Goal: Transaction & Acquisition: Purchase product/service

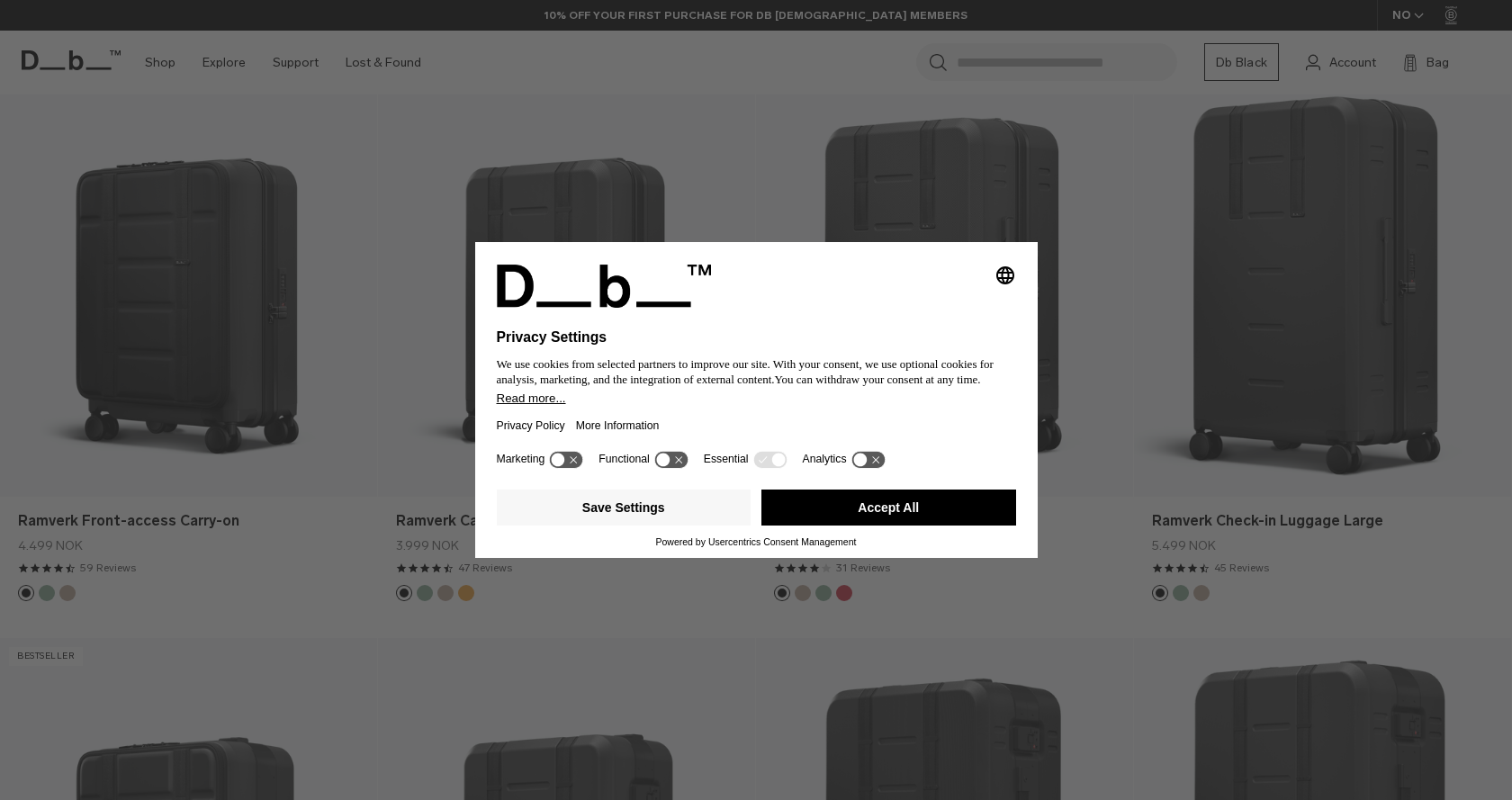
click at [922, 505] on button "Accept All" at bounding box center [889, 507] width 255 height 36
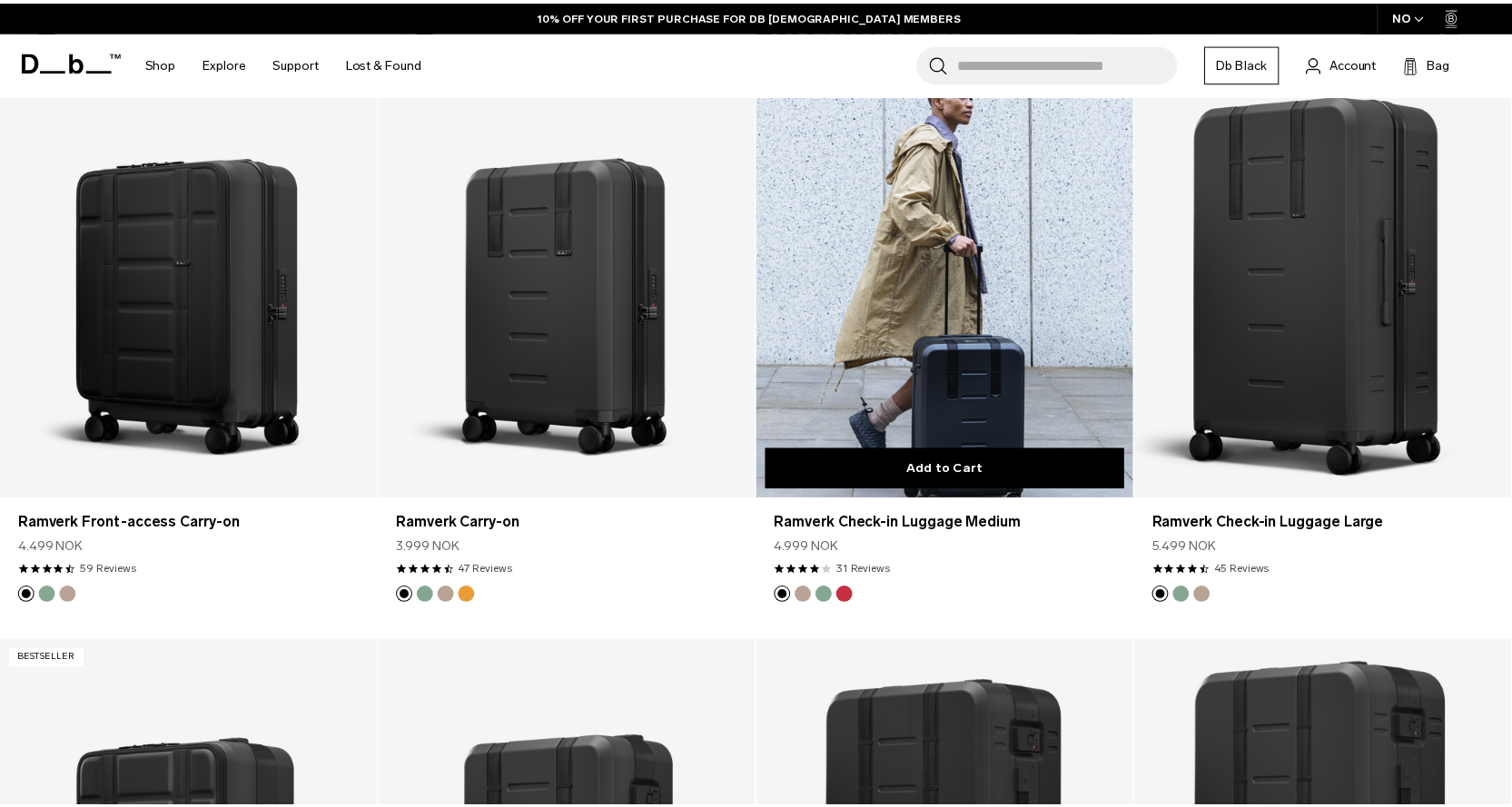
scroll to position [1543, 0]
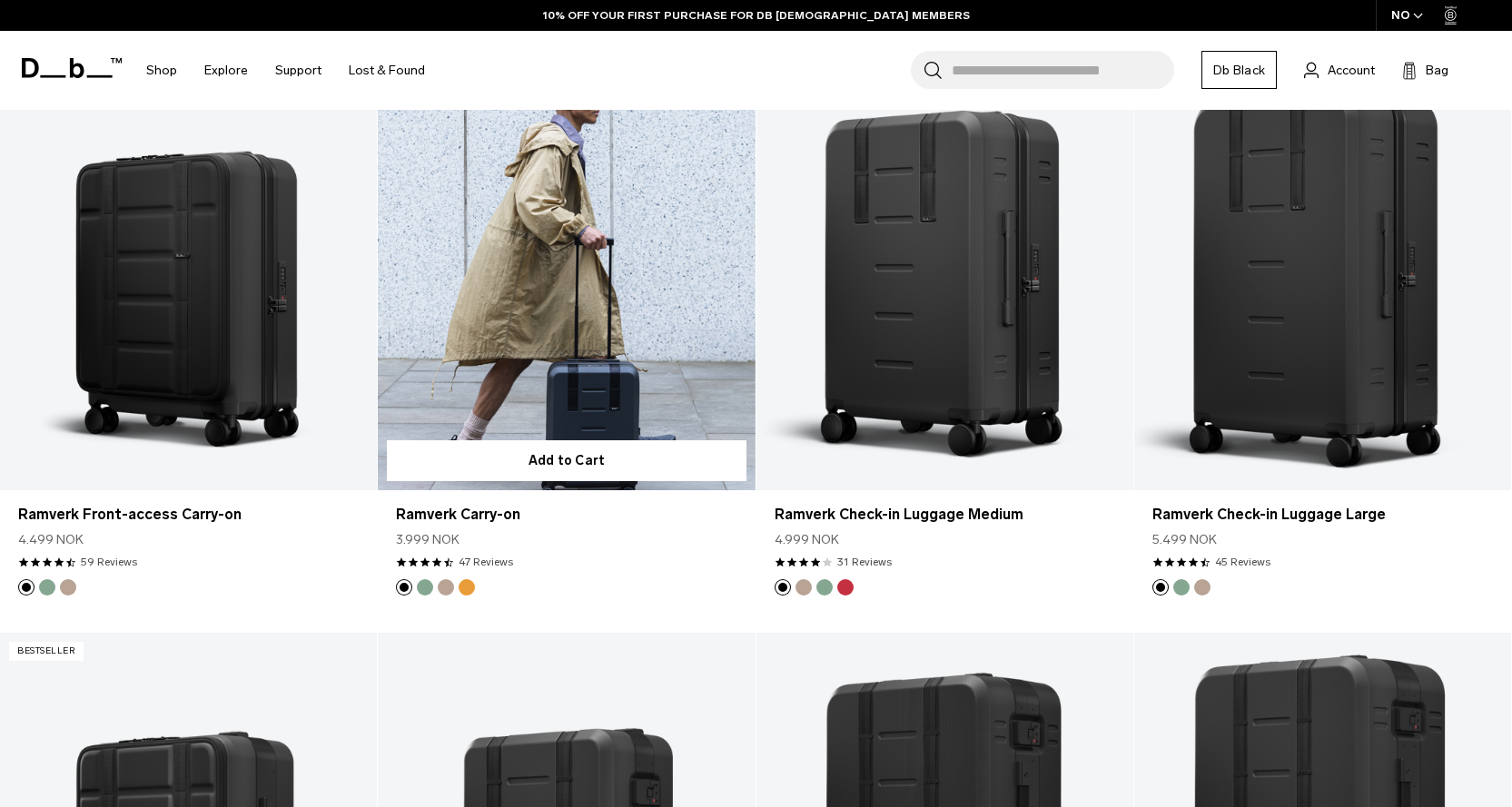
click at [587, 322] on link "Ramverk Carry-on" at bounding box center [566, 280] width 377 height 418
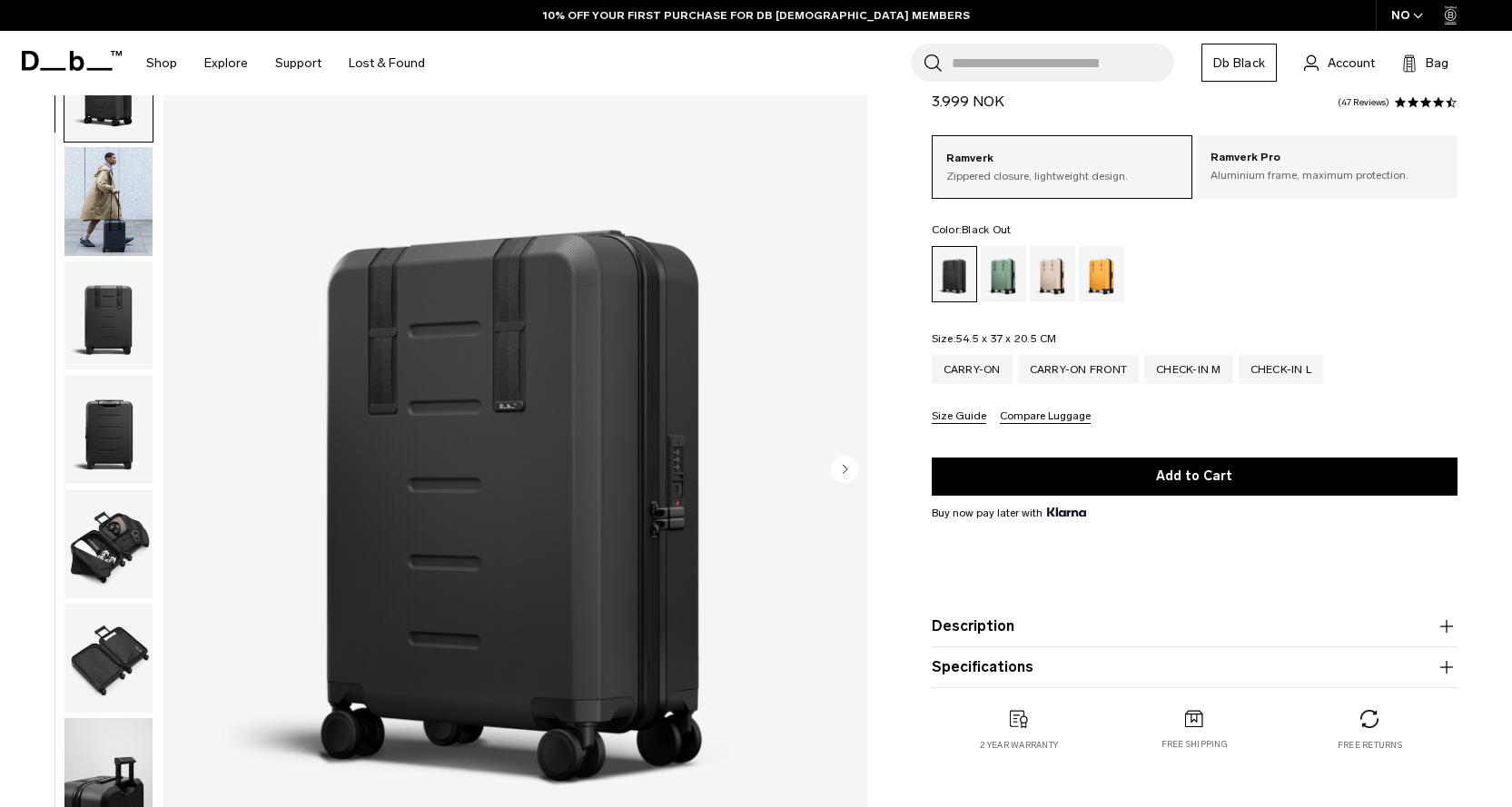
scroll to position [363, 0]
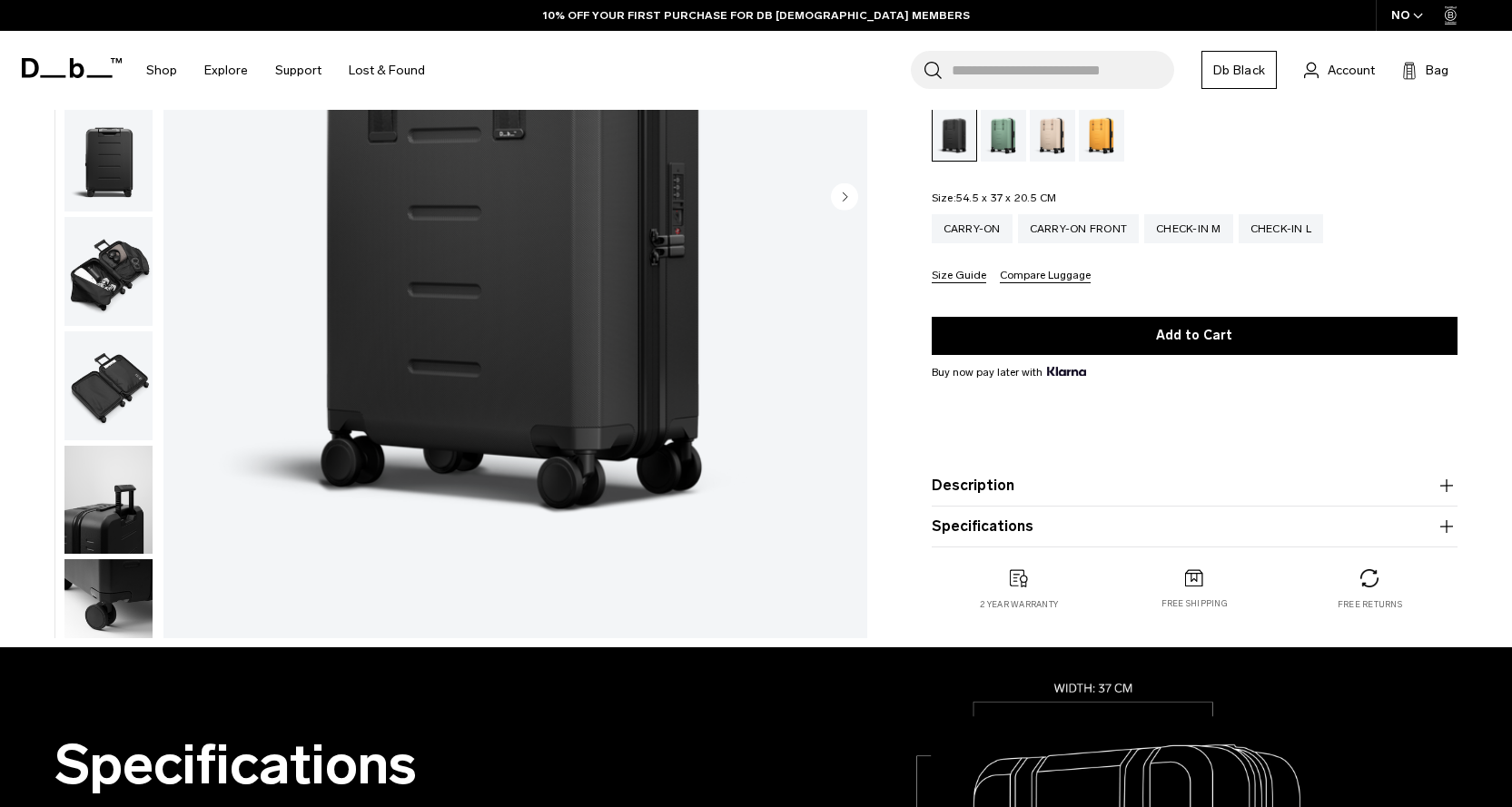
click at [842, 191] on circle "Next slide" at bounding box center [844, 197] width 27 height 27
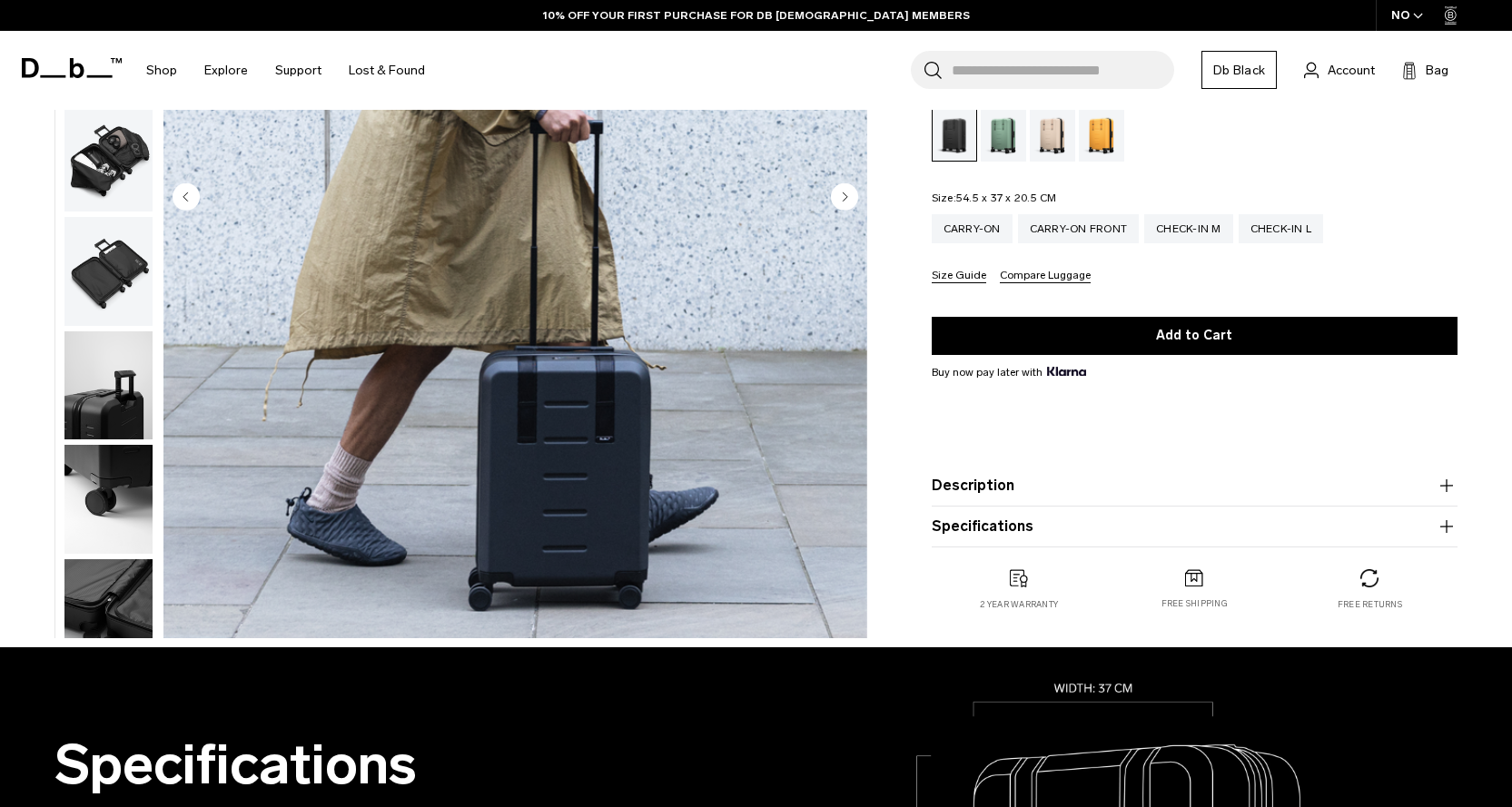
click at [842, 191] on circle "Next slide" at bounding box center [844, 197] width 27 height 27
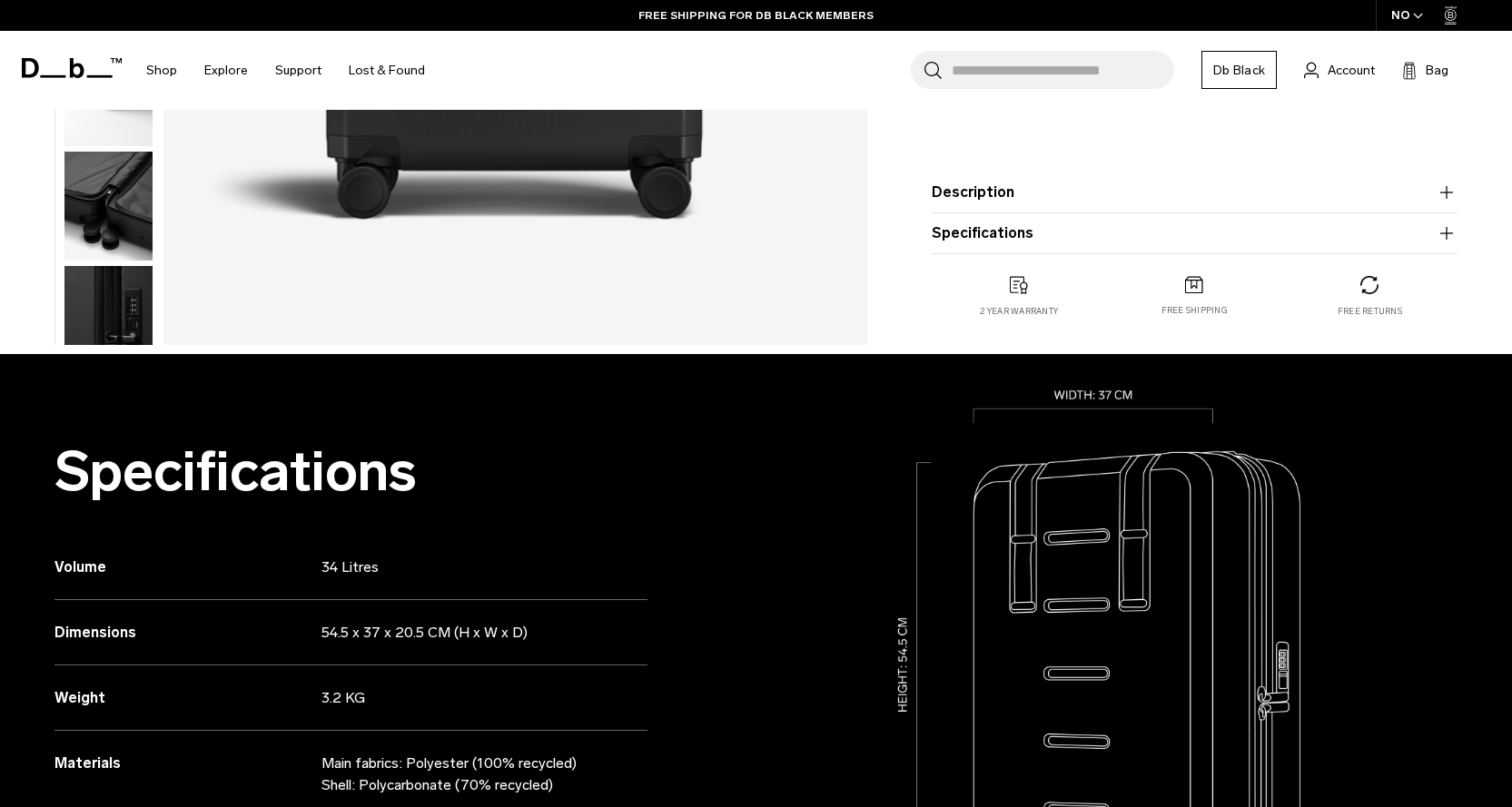
scroll to position [454, 0]
